Goal: Contribute content

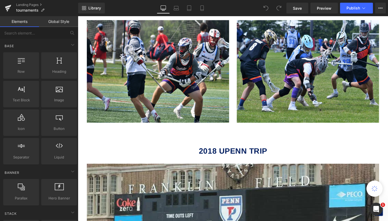
scroll to position [662, 0]
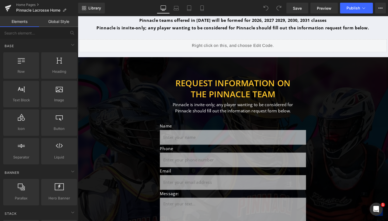
scroll to position [361, 0]
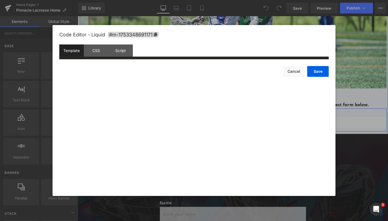
click at [248, 126] on div "Liquid" at bounding box center [241, 127] width 324 height 13
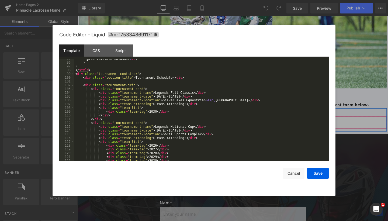
scroll to position [372, 0]
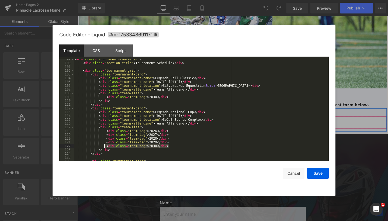
drag, startPoint x: 173, startPoint y: 146, endPoint x: 105, endPoint y: 145, distance: 68.2
click at [105, 145] on div "< div class = "tournament-container" > < div class = "section-title" > Tourname…" at bounding box center [200, 111] width 253 height 109
click at [320, 171] on button "Save" at bounding box center [318, 173] width 22 height 11
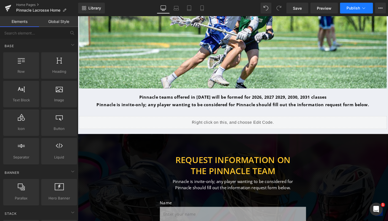
click at [356, 8] on span "Publish" at bounding box center [353, 8] width 13 height 4
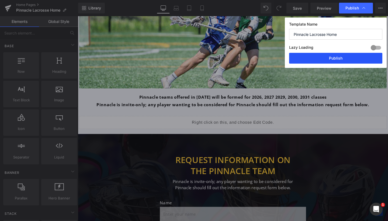
click at [343, 58] on button "Publish" at bounding box center [335, 58] width 93 height 11
